Goal: Find contact information: Find contact information

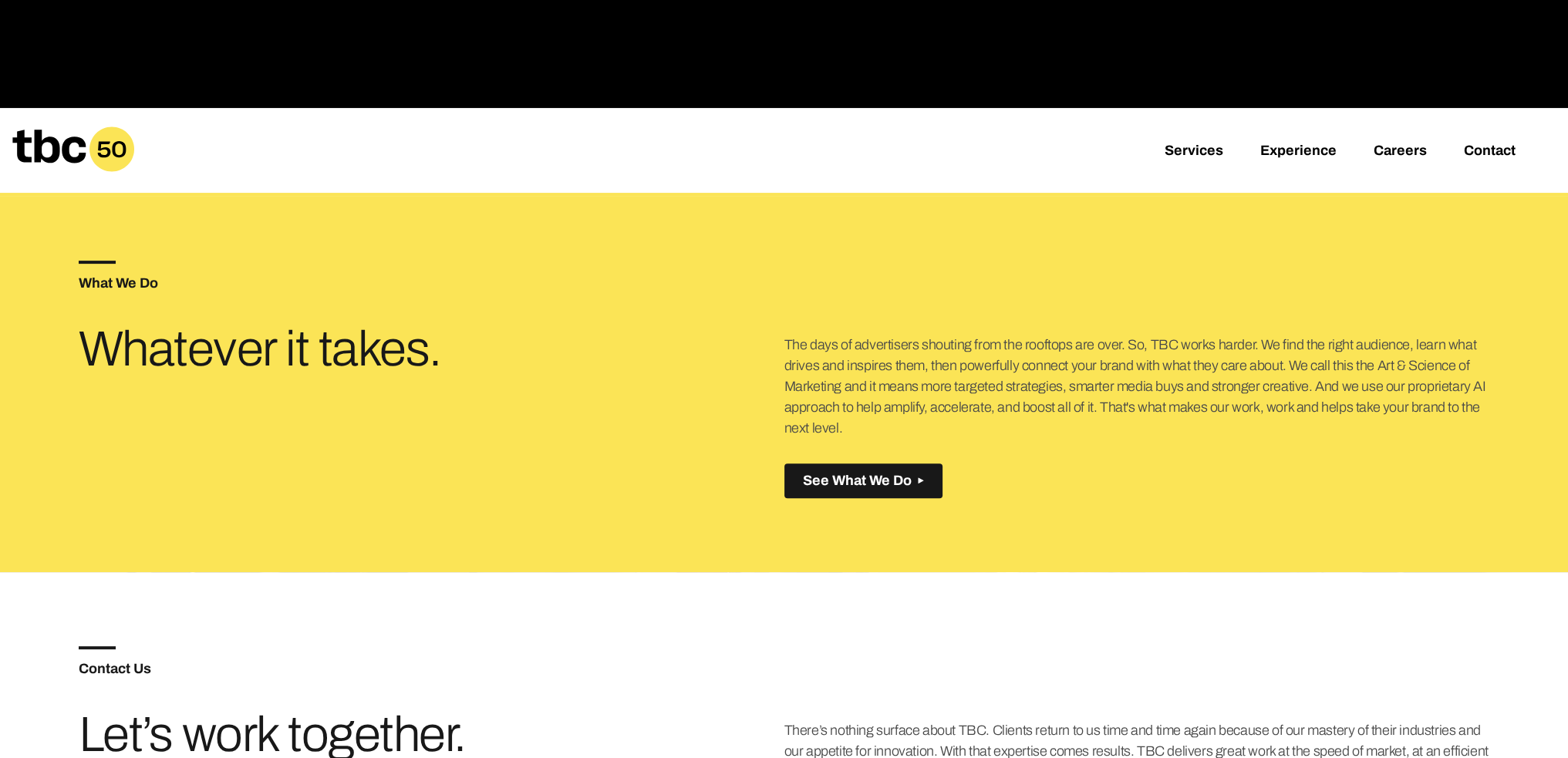
scroll to position [617, 0]
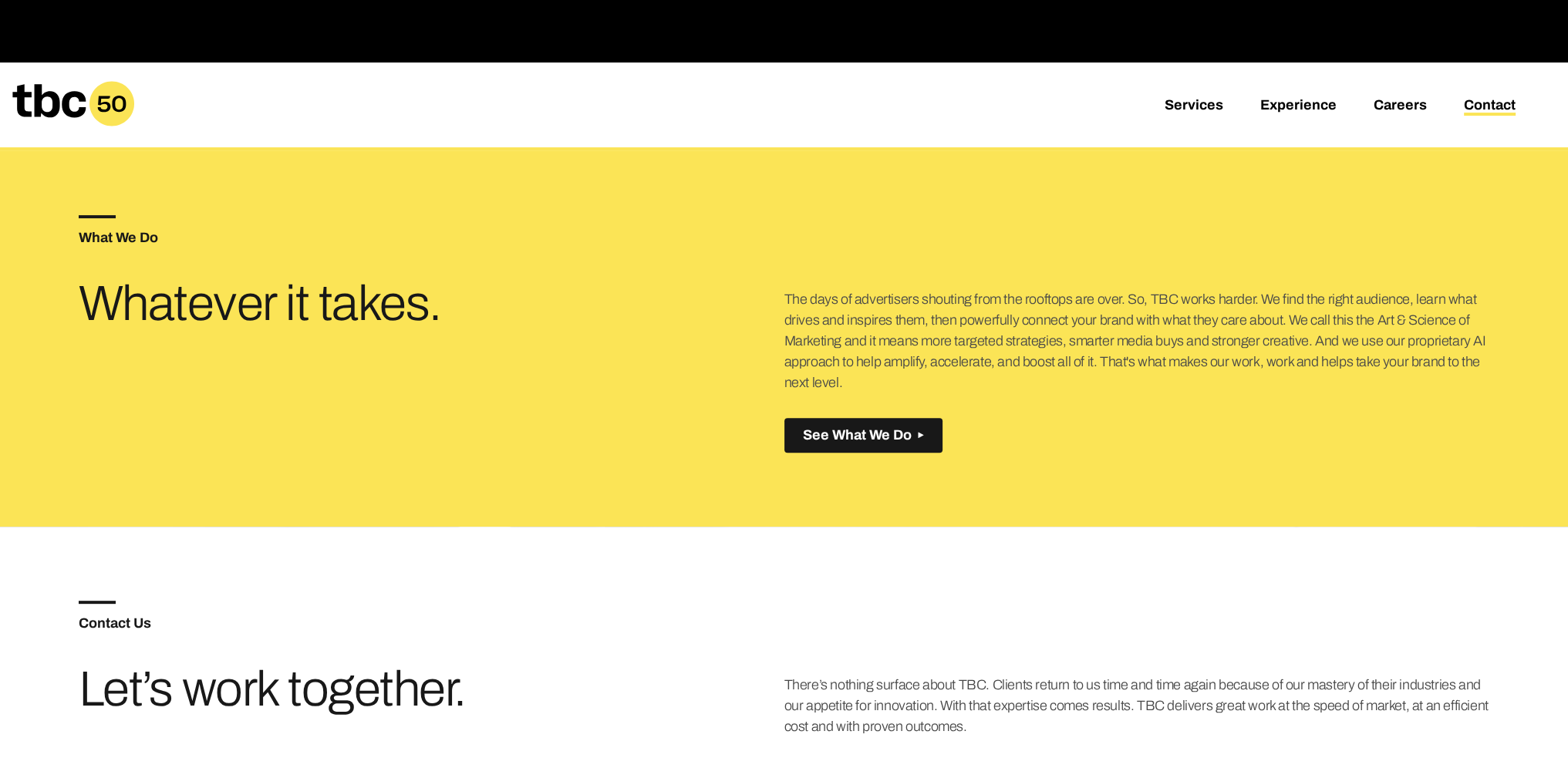
click at [1481, 105] on link "Contact" at bounding box center [1490, 106] width 51 height 19
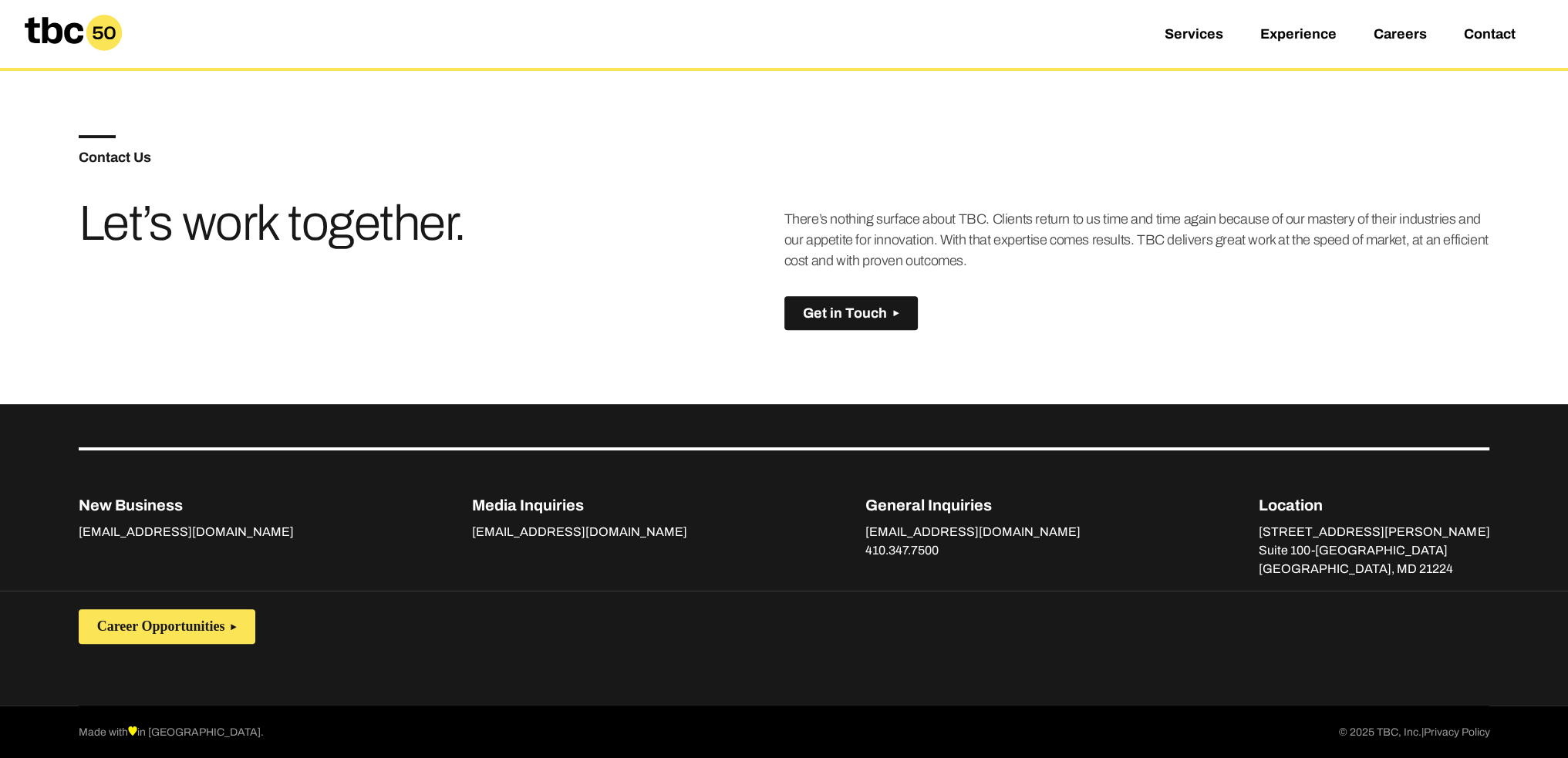
scroll to position [1086, 0]
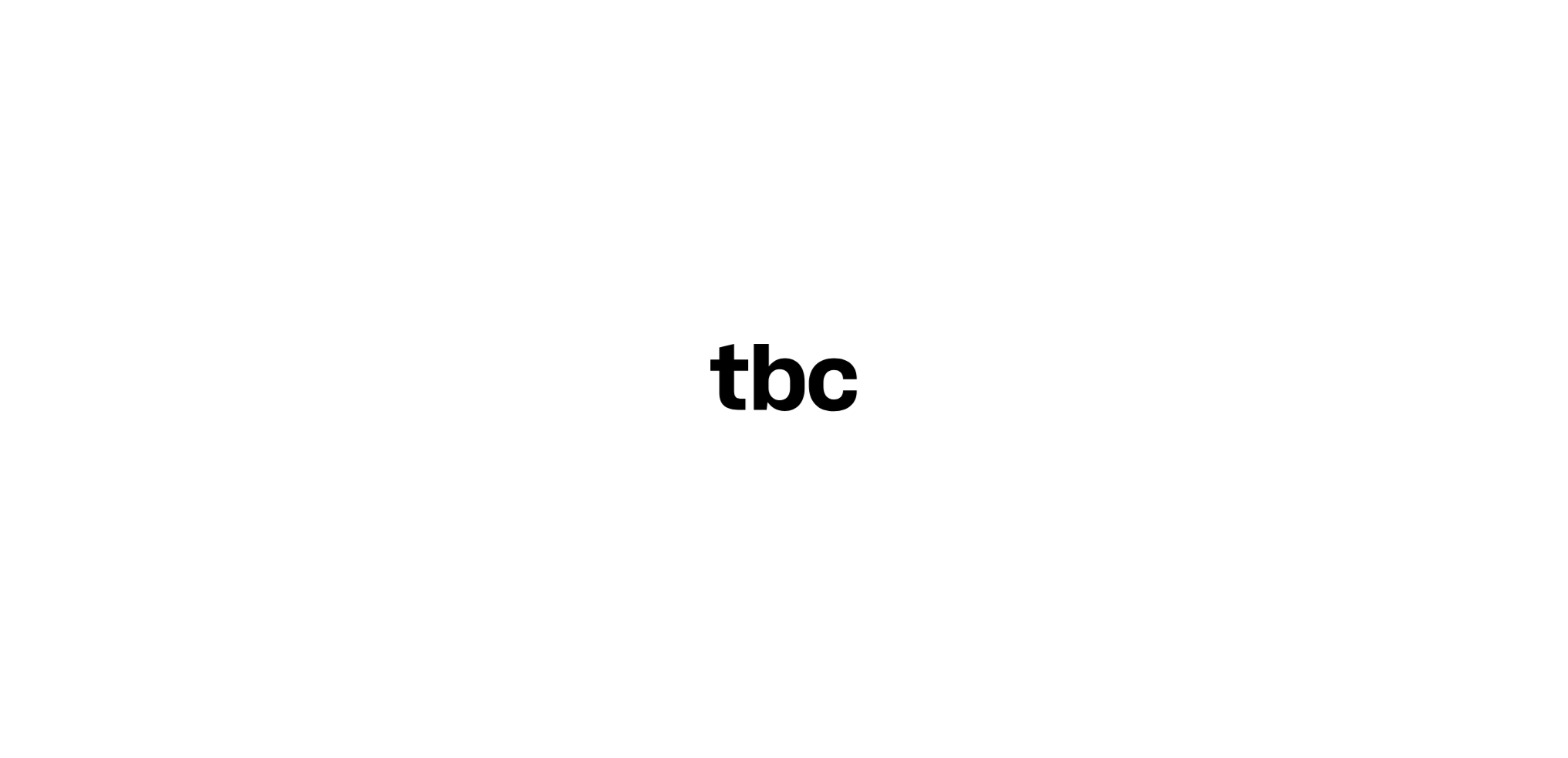
scroll to position [65, 0]
